Goal: Find specific page/section: Find specific page/section

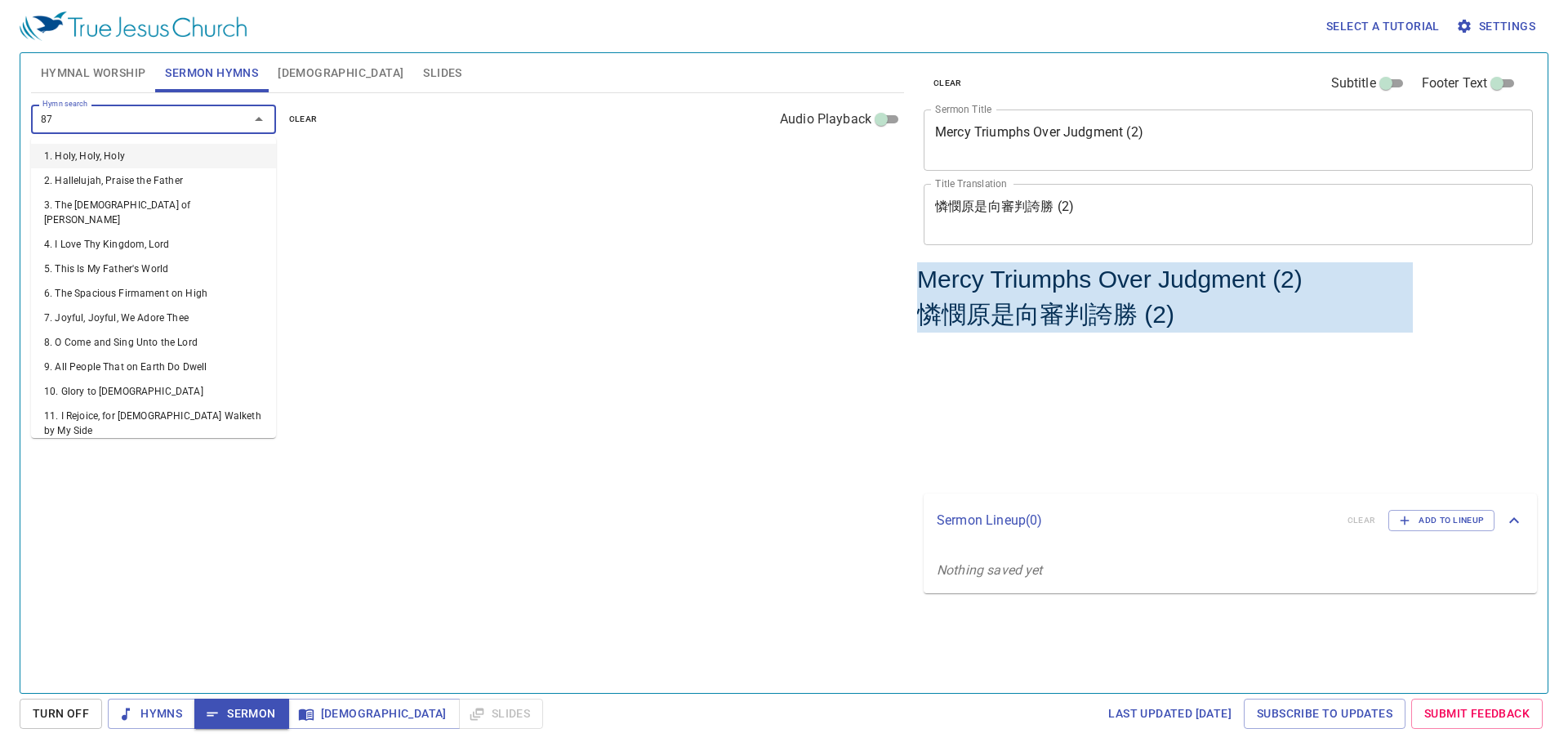
type input "87"
click at [279, 109] on button "clear" at bounding box center [303, 118] width 49 height 19
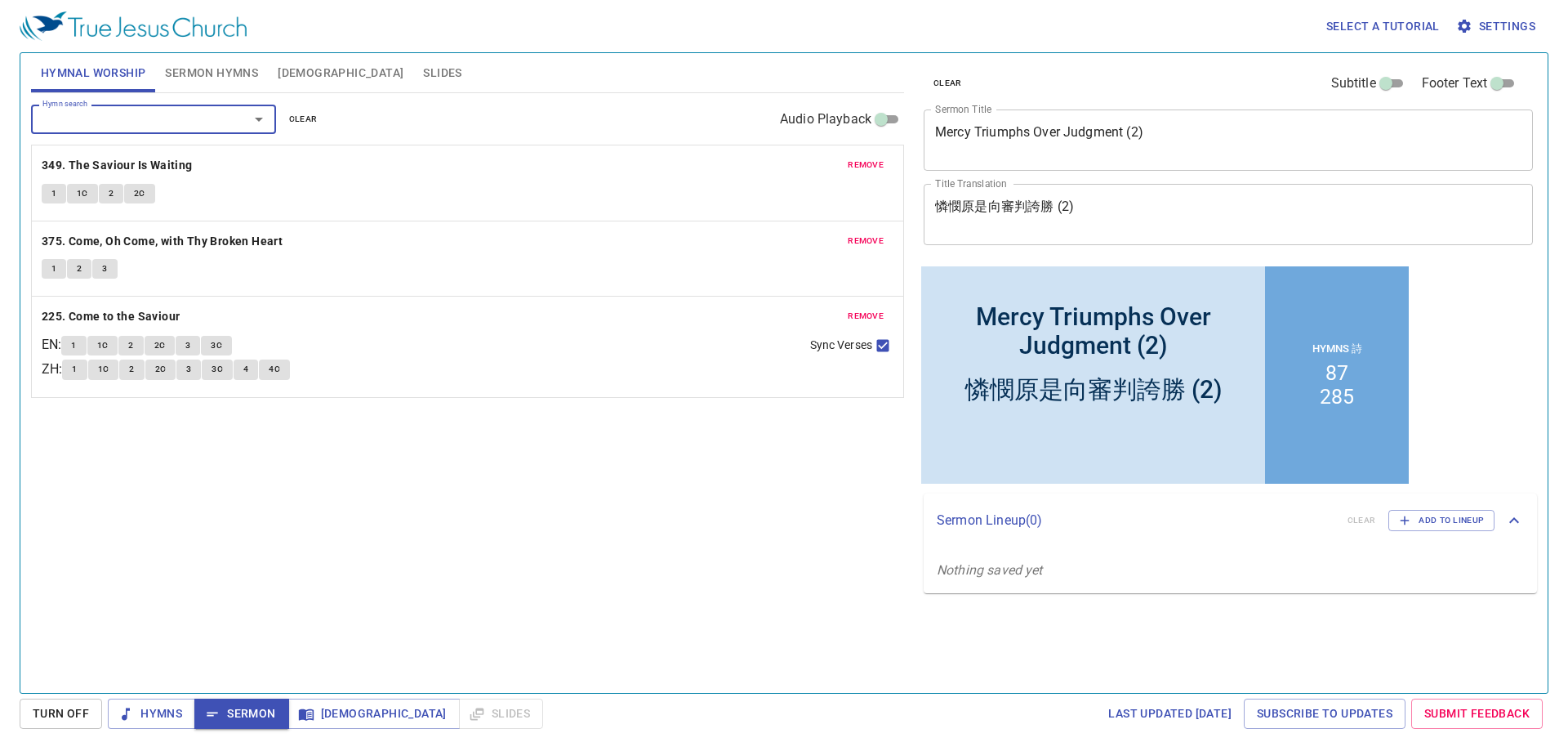
click at [525, 577] on div "Hymn search Hymn search clear Audio Playback remove 349. The Saviour Is Waiting…" at bounding box center [467, 386] width 873 height 586
